Goal: Task Accomplishment & Management: Manage account settings

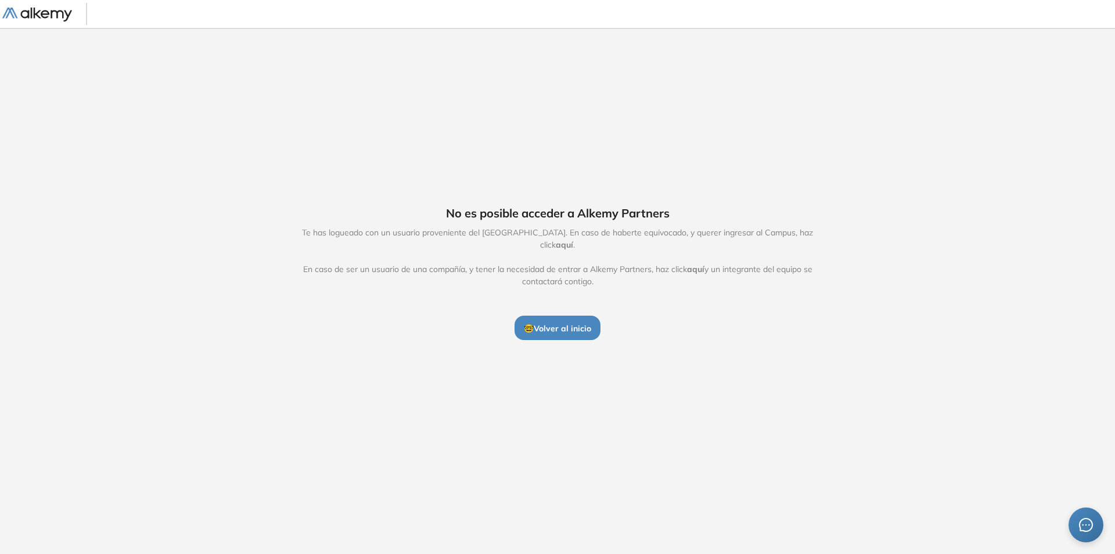
click at [563, 323] on span "🤓 Volver al inicio" at bounding box center [557, 328] width 67 height 10
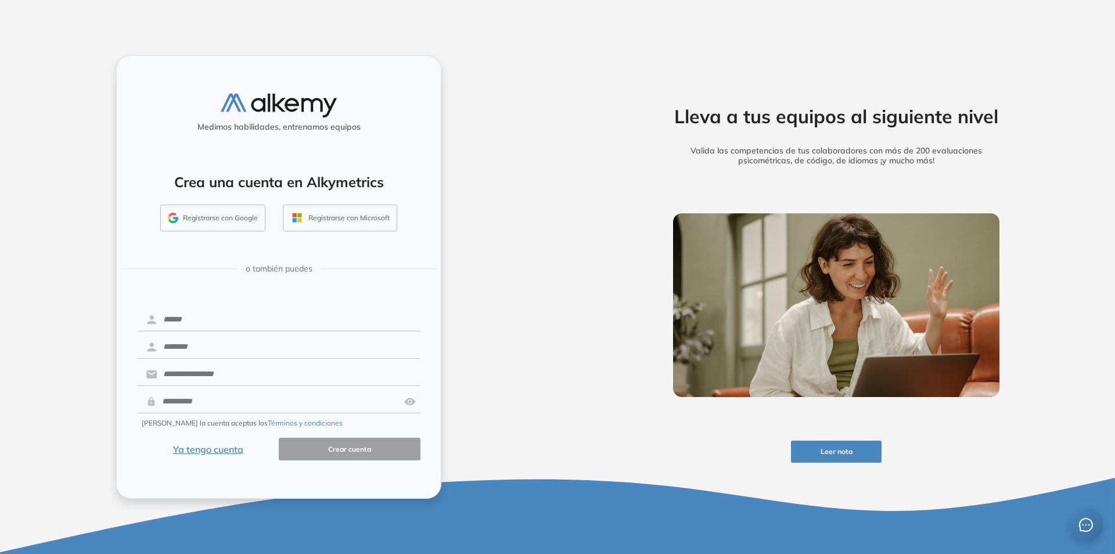
click at [223, 213] on button "Registrarse con Google" at bounding box center [212, 217] width 105 height 27
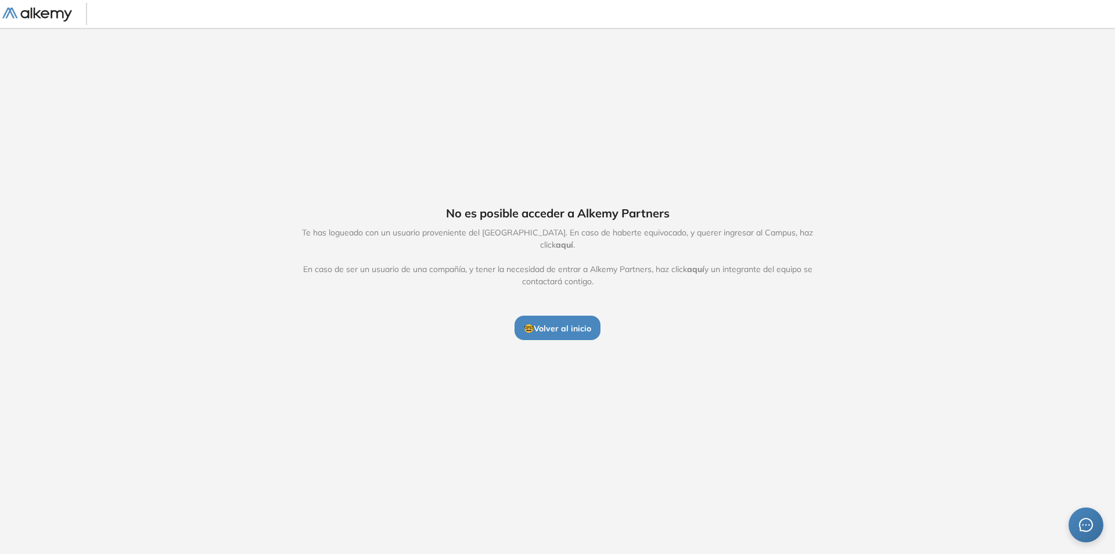
click at [561, 325] on span "🤓 Volver al inicio" at bounding box center [557, 328] width 67 height 10
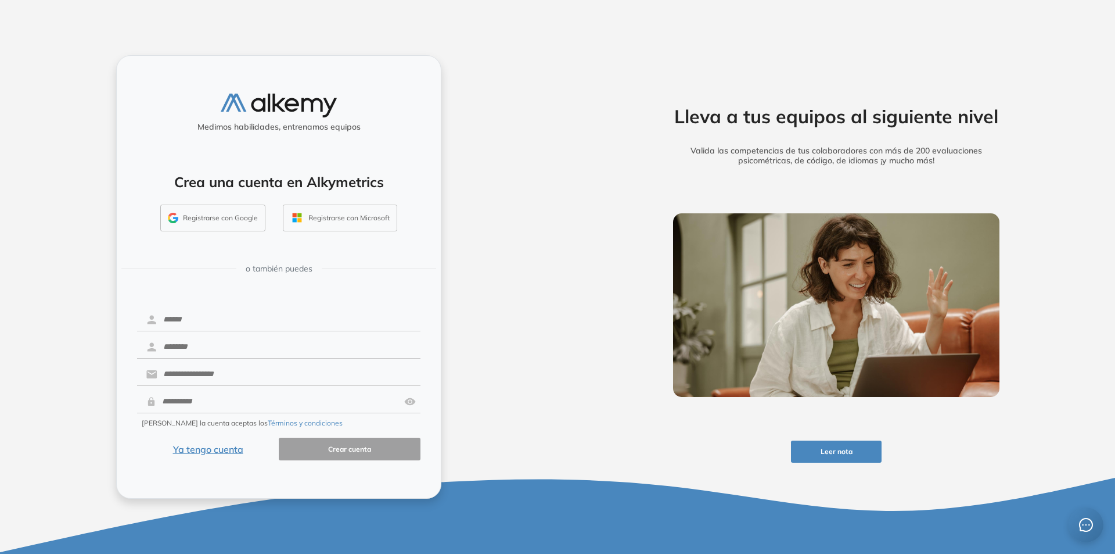
click at [201, 450] on button "Ya tengo cuenta" at bounding box center [208, 448] width 142 height 23
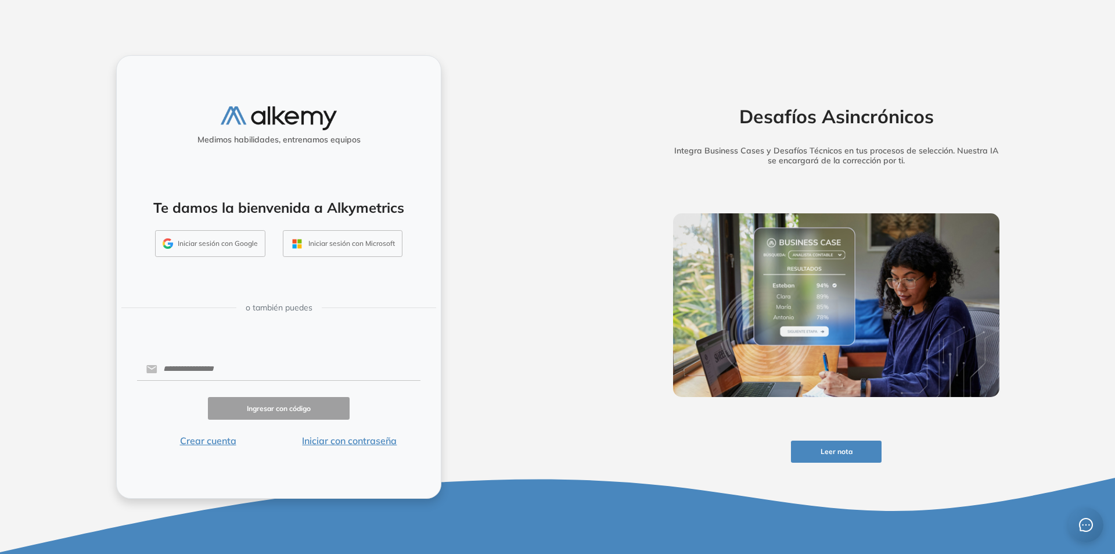
click at [212, 250] on button "Iniciar sesión con Google" at bounding box center [210, 243] width 110 height 27
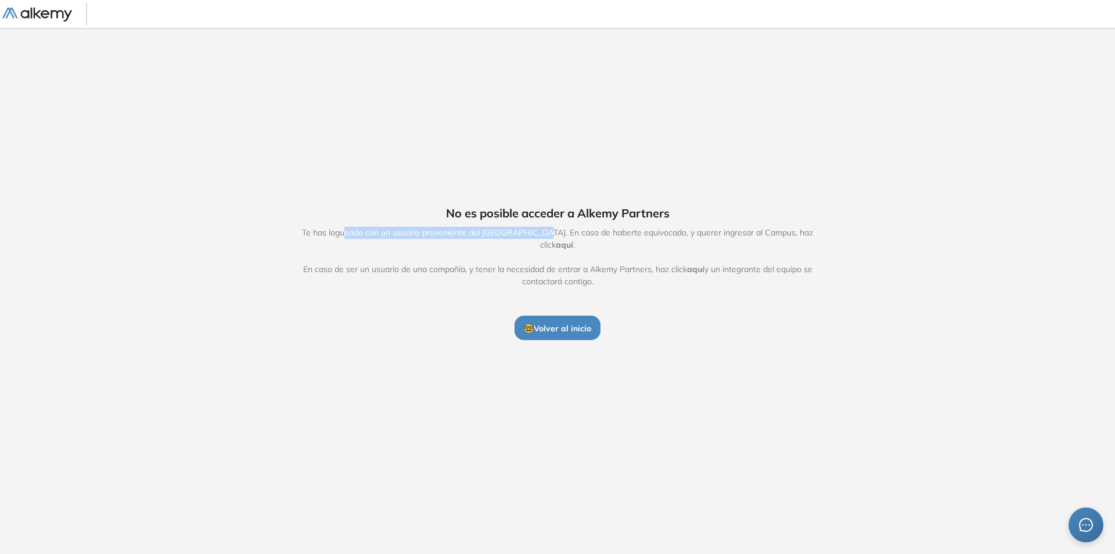
drag, startPoint x: 336, startPoint y: 235, endPoint x: 536, endPoint y: 239, distance: 200.5
click at [536, 239] on span "Te has logueado con un usuario proveniente del Alkemy Campus. En caso de habert…" at bounding box center [558, 257] width 536 height 61
click at [573, 239] on span "aquí" at bounding box center [564, 244] width 17 height 10
